Goal: Information Seeking & Learning: Check status

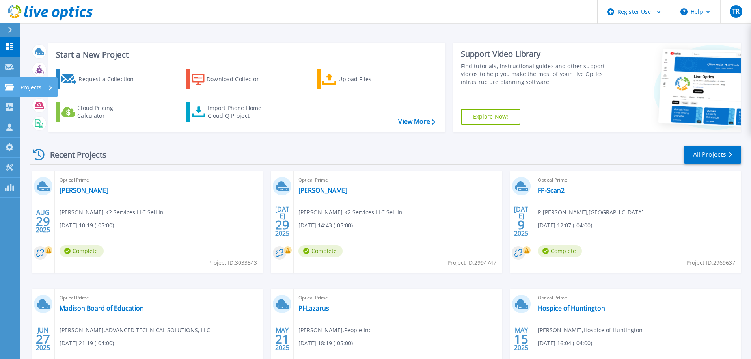
click at [42, 90] on div "Projects" at bounding box center [37, 87] width 32 height 21
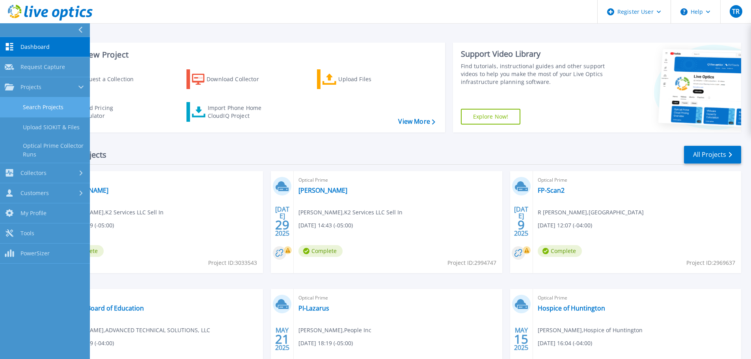
click at [58, 105] on link "Search Projects" at bounding box center [45, 107] width 90 height 20
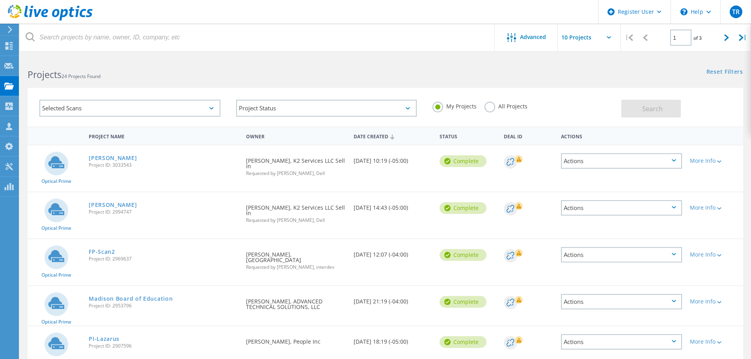
click at [142, 109] on div "Selected Scans" at bounding box center [129, 108] width 181 height 17
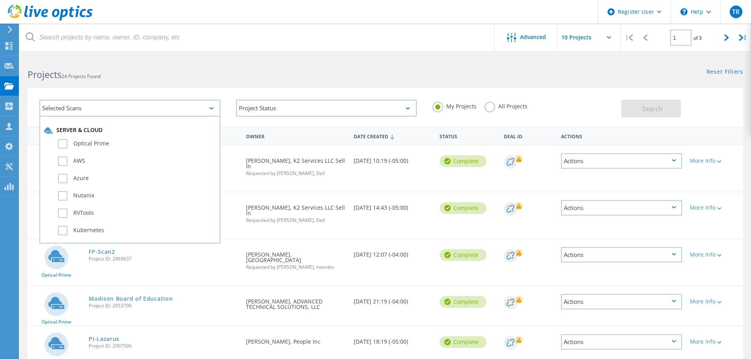
click at [166, 107] on div "Selected Scans" at bounding box center [129, 108] width 181 height 17
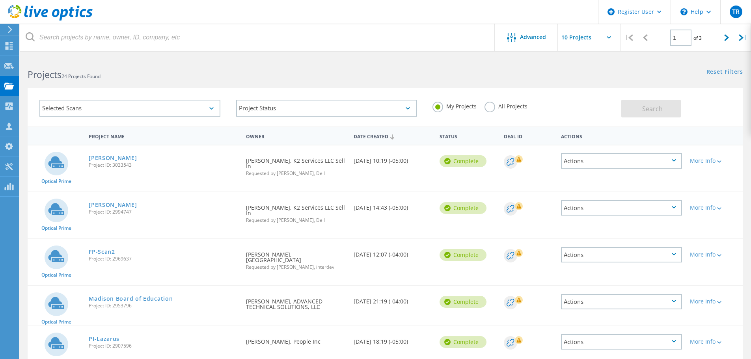
click at [180, 108] on div "Selected Scans" at bounding box center [129, 108] width 181 height 17
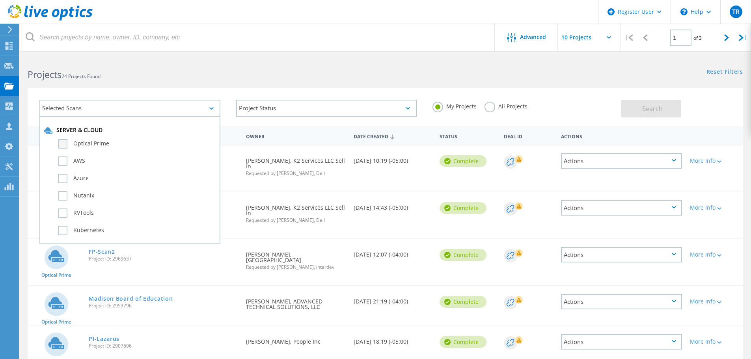
click at [77, 143] on label "Optical Prime" at bounding box center [137, 143] width 158 height 9
click at [0, 0] on input "Optical Prime" at bounding box center [0, 0] width 0 height 0
click at [494, 105] on label "All Projects" at bounding box center [506, 105] width 43 height 7
click at [0, 0] on input "All Projects" at bounding box center [0, 0] width 0 height 0
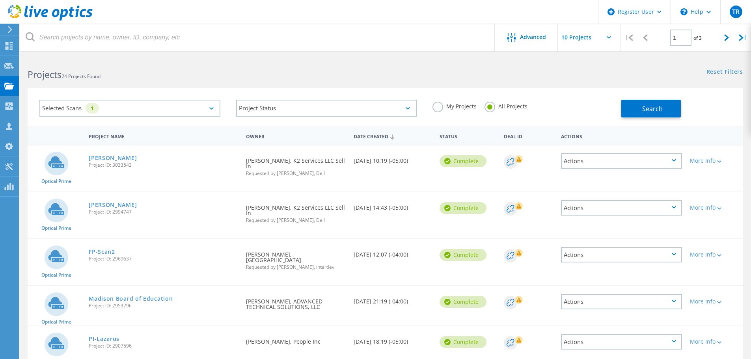
click at [447, 107] on label "My Projects" at bounding box center [455, 105] width 44 height 7
click at [0, 0] on input "My Projects" at bounding box center [0, 0] width 0 height 0
click at [522, 36] on span "Advanced" at bounding box center [533, 37] width 26 height 6
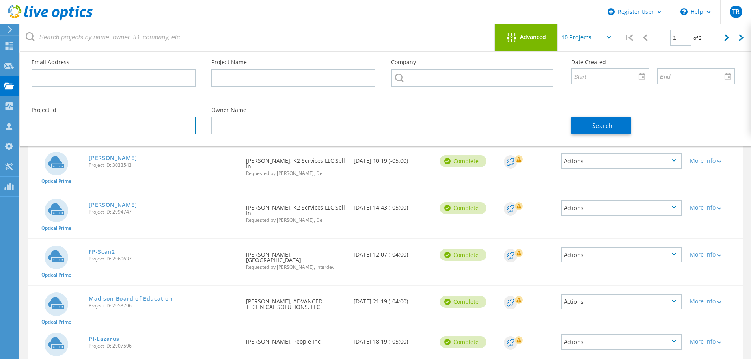
click at [167, 128] on input "text" at bounding box center [114, 126] width 164 height 18
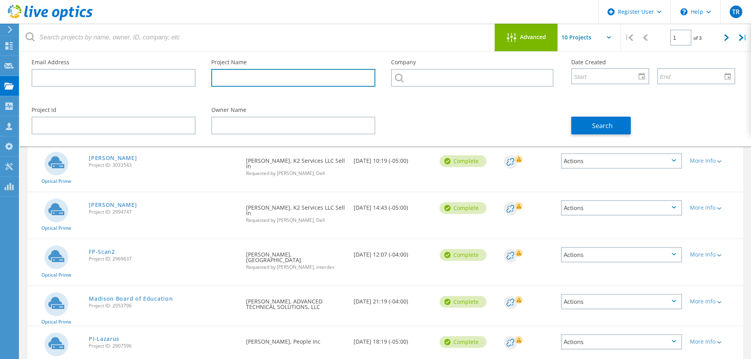
click at [251, 73] on input "text" at bounding box center [293, 78] width 164 height 18
paste input "PS-5ZGZS13"
type input "PS-5ZGZS13"
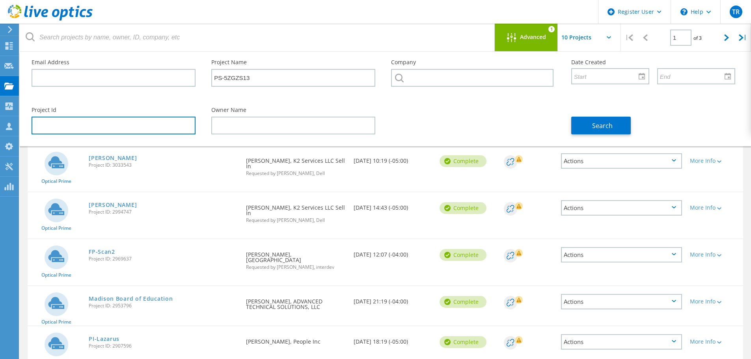
click at [159, 130] on input "text" at bounding box center [114, 126] width 164 height 18
paste input "2954616"
type input "2954616"
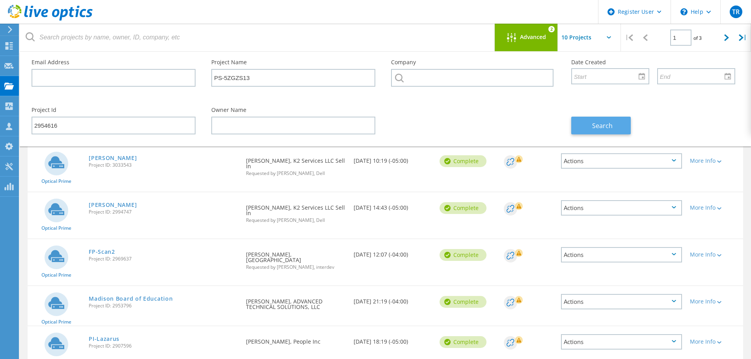
click at [620, 130] on button "Search" at bounding box center [602, 126] width 60 height 18
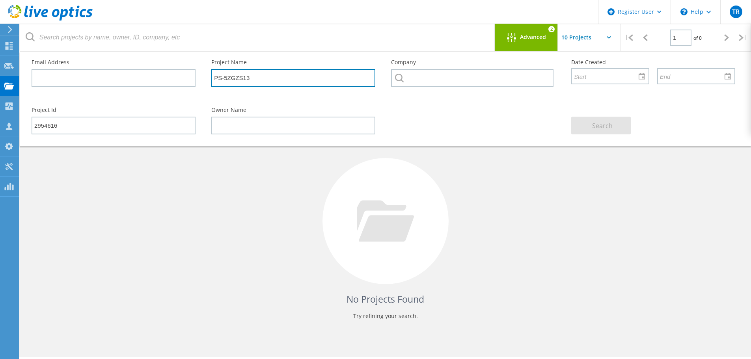
click at [278, 82] on input "PS-5ZGZS13" at bounding box center [293, 78] width 164 height 18
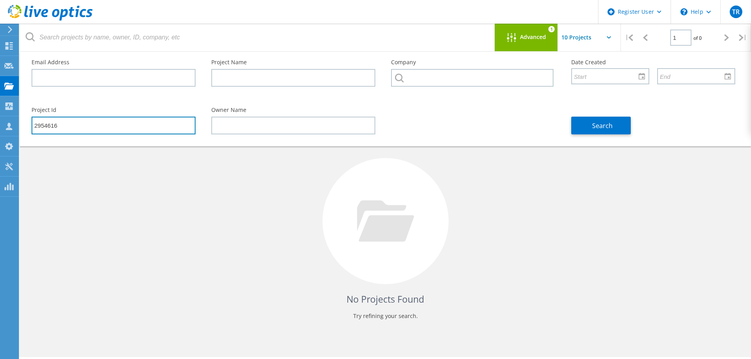
click at [174, 127] on input "2954616" at bounding box center [114, 126] width 164 height 18
type input "2954616"
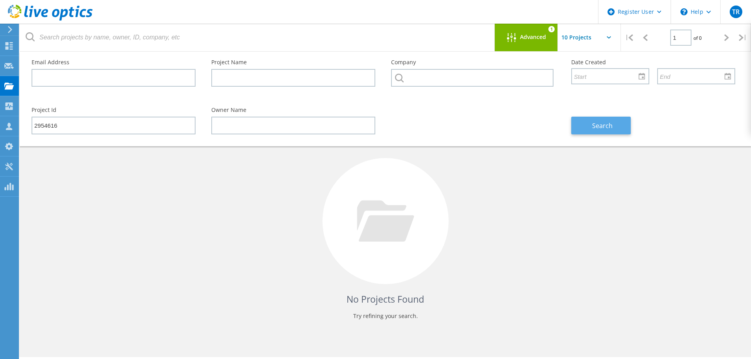
click at [605, 130] on button "Search" at bounding box center [602, 126] width 60 height 18
click at [545, 44] on div "Advanced 1" at bounding box center [526, 38] width 63 height 28
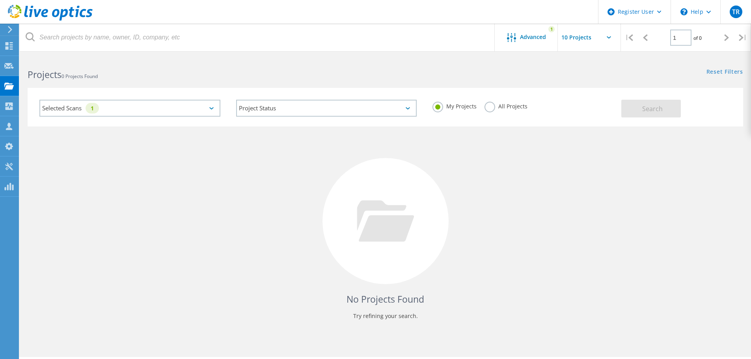
click at [163, 107] on div "Selected Scans 1" at bounding box center [129, 108] width 181 height 17
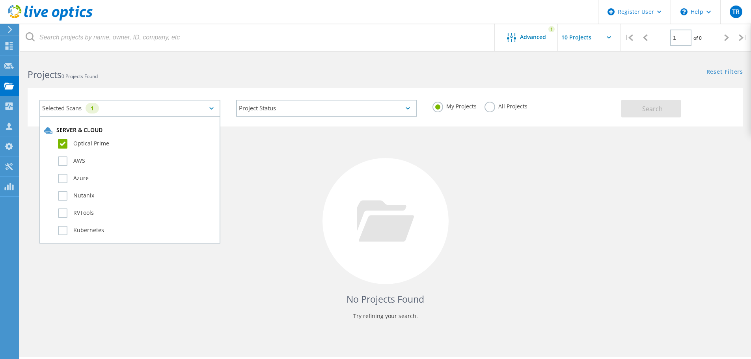
click at [95, 142] on label "Optical Prime" at bounding box center [137, 143] width 158 height 9
click at [0, 0] on input "Optical Prime" at bounding box center [0, 0] width 0 height 0
click at [671, 109] on button "Search" at bounding box center [652, 109] width 60 height 18
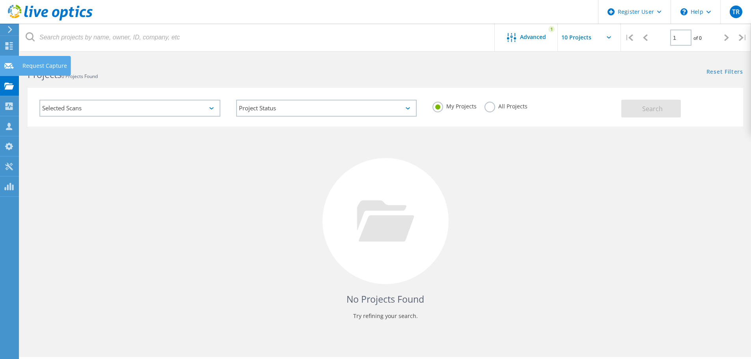
click at [30, 62] on div "Request Capture" at bounding box center [45, 66] width 52 height 20
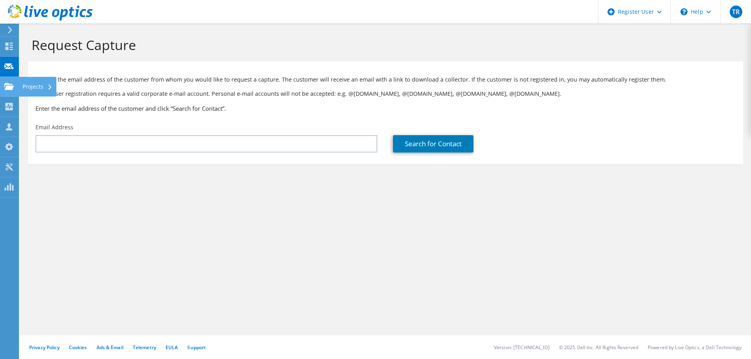
click at [34, 85] on div "Projects" at bounding box center [38, 87] width 38 height 20
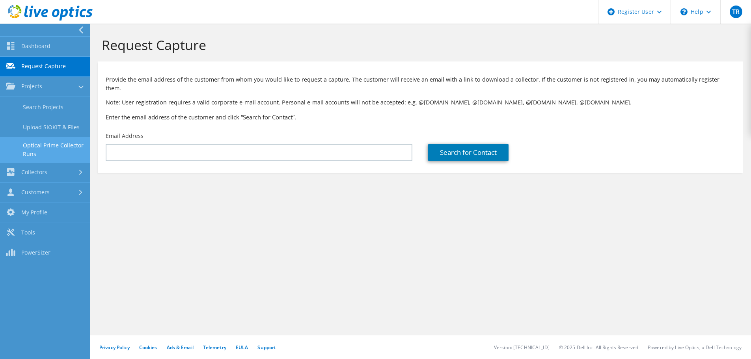
click at [67, 147] on link "Optical Prime Collector Runs" at bounding box center [45, 149] width 90 height 25
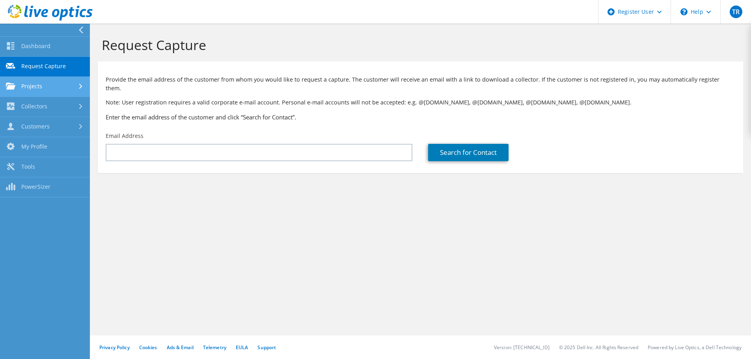
click at [59, 93] on link "Projects" at bounding box center [45, 87] width 90 height 20
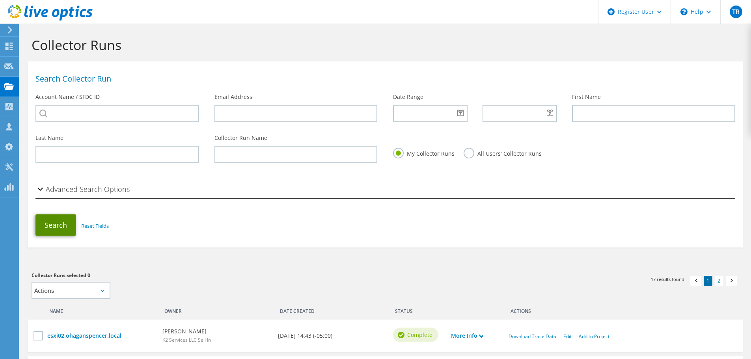
click at [53, 222] on button "Search" at bounding box center [56, 225] width 41 height 21
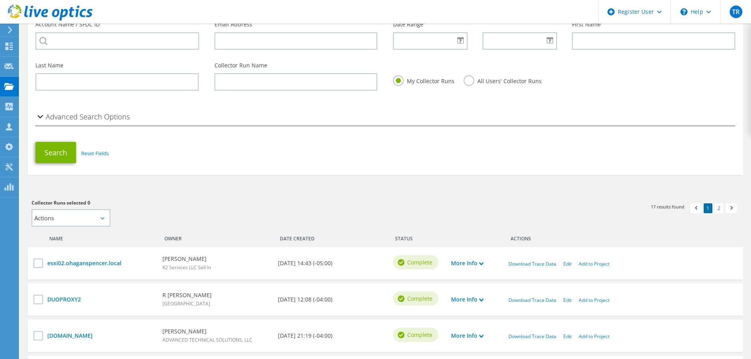
scroll to position [79, 0]
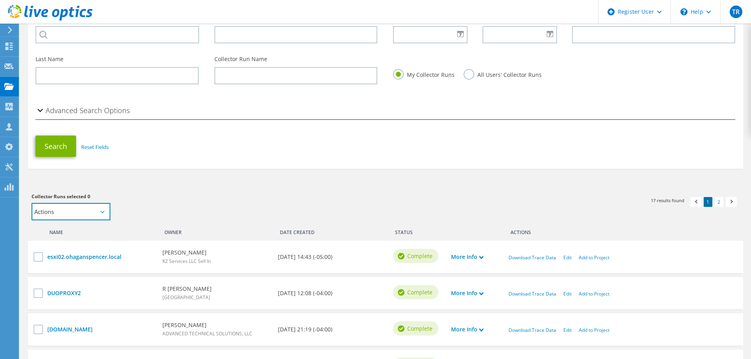
click at [93, 215] on select "Actions Add to new project" at bounding box center [71, 211] width 79 height 17
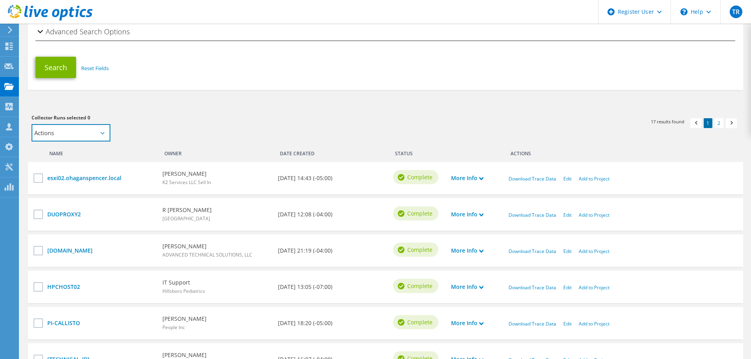
scroll to position [0, 0]
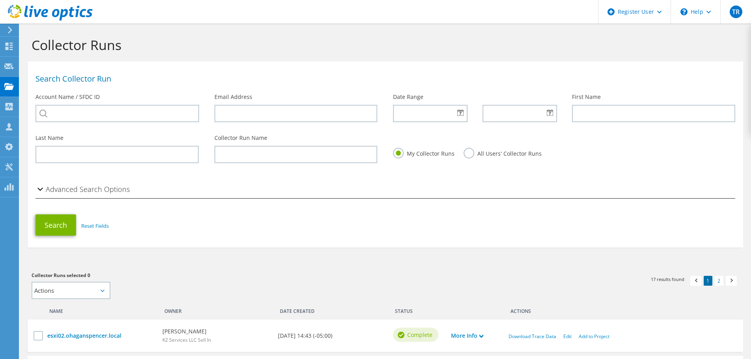
click at [20, 14] on icon at bounding box center [50, 13] width 85 height 16
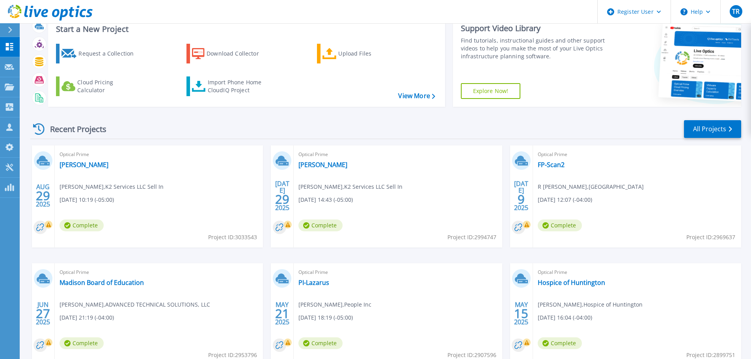
scroll to position [39, 0]
